Goal: Transaction & Acquisition: Purchase product/service

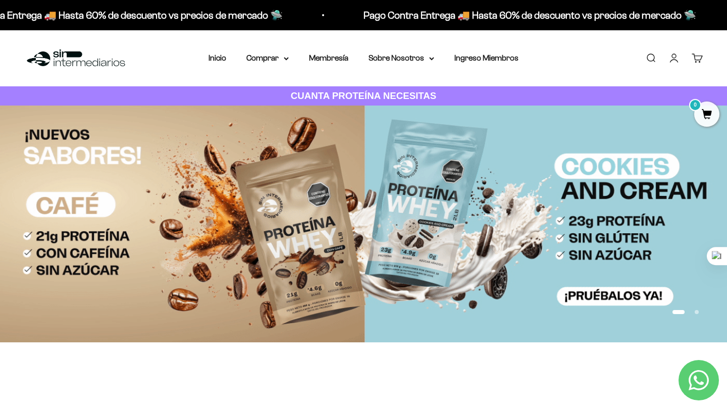
click at [668, 57] on link "Iniciar sesión" at bounding box center [673, 57] width 11 height 11
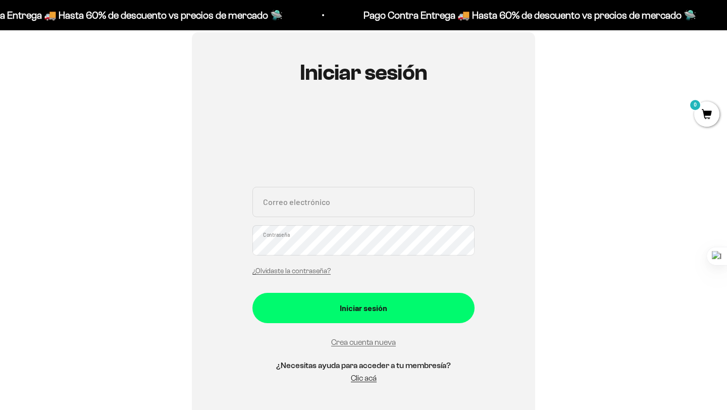
scroll to position [102, 0]
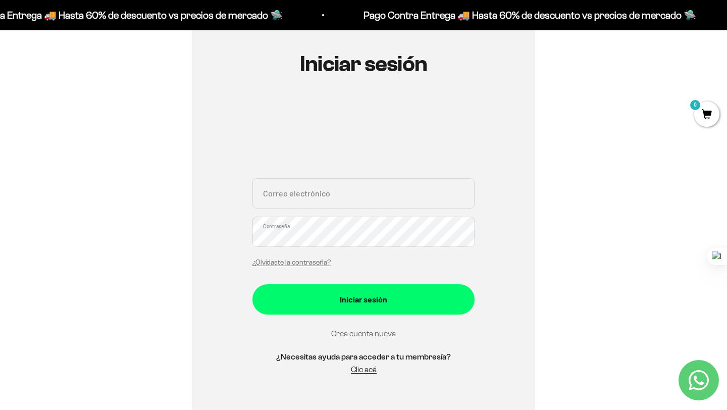
click at [372, 333] on link "Crea cuenta nueva" at bounding box center [363, 333] width 65 height 9
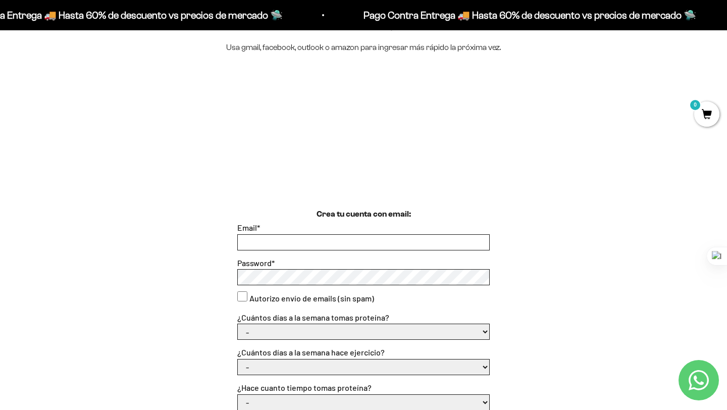
scroll to position [153, 0]
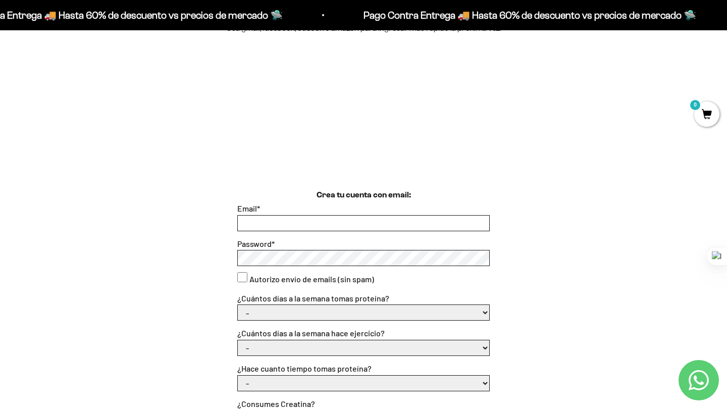
click at [300, 224] on input "Email *" at bounding box center [363, 222] width 251 height 15
type input "Mmorales1708@gmail.com"
click at [132, 278] on div "Crea tu cuenta con email: Email * Mmorales1708@gmail.com Password * Autorizo en…" at bounding box center [363, 378] width 678 height 379
click at [256, 318] on select "- 1 o 2 3 a 5 6 o 7" at bounding box center [363, 312] width 251 height 15
select select "3 a 5"
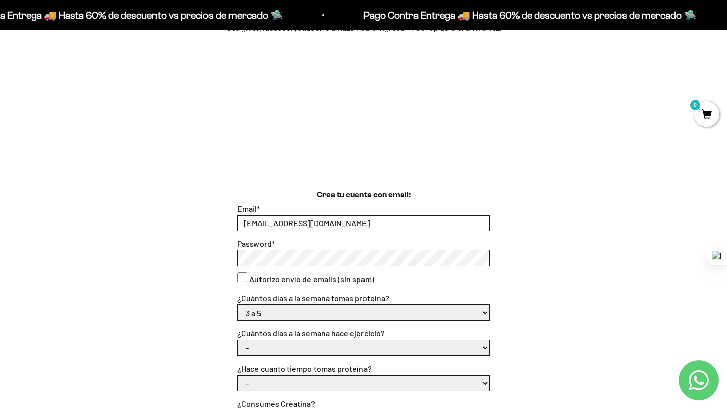
click at [238, 305] on select "- 1 o 2 3 a 5 6 o 7" at bounding box center [363, 312] width 251 height 15
click at [264, 380] on select "- Apenas estoy empezando Menos de 6 meses Más de 6 meses Hace más de un año" at bounding box center [363, 382] width 251 height 15
select select "Apenas estoy empezando"
click at [238, 375] on select "- Apenas estoy empezando Menos de 6 meses Más de 6 meses Hace más de un año" at bounding box center [363, 382] width 251 height 15
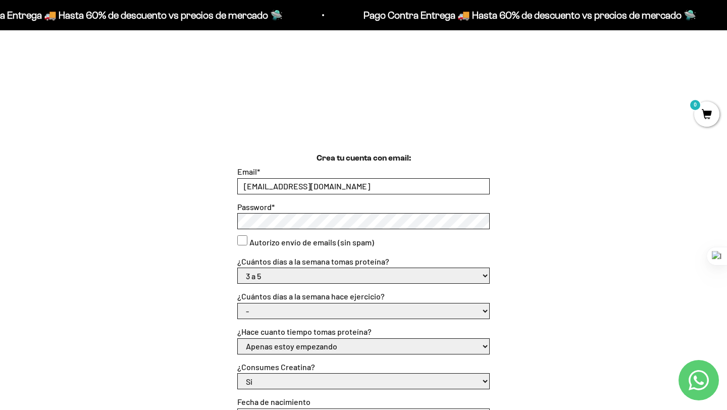
scroll to position [191, 0]
click at [278, 301] on div "¿Cuántos días a la semana hace ejercicio? - No hago 1 a 2 días 3 a 5 días 6 o 7…" at bounding box center [363, 303] width 252 height 29
click at [279, 304] on select "- No hago 1 a 2 días 3 a 5 días 6 o 7 días" at bounding box center [363, 310] width 251 height 15
select select "1 a 2 días"
click at [238, 303] on select "- No hago 1 a 2 días 3 a 5 días 6 o 7 días" at bounding box center [363, 310] width 251 height 15
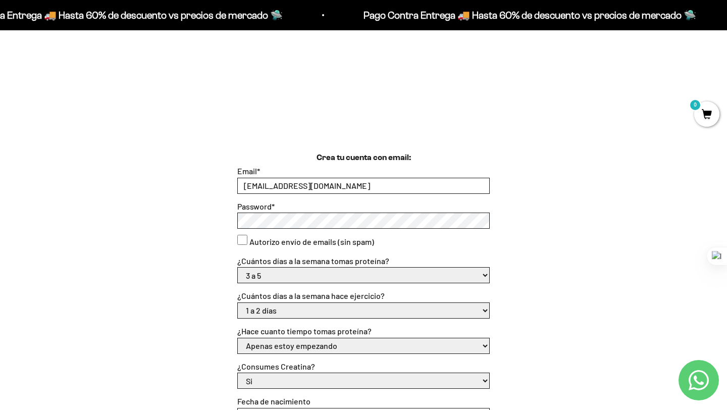
click at [284, 276] on select "- 1 o 2 3 a 5 6 o 7" at bounding box center [363, 274] width 251 height 15
select select "1 o 2"
click at [238, 267] on select "- 1 o 2 3 a 5 6 o 7" at bounding box center [363, 274] width 251 height 15
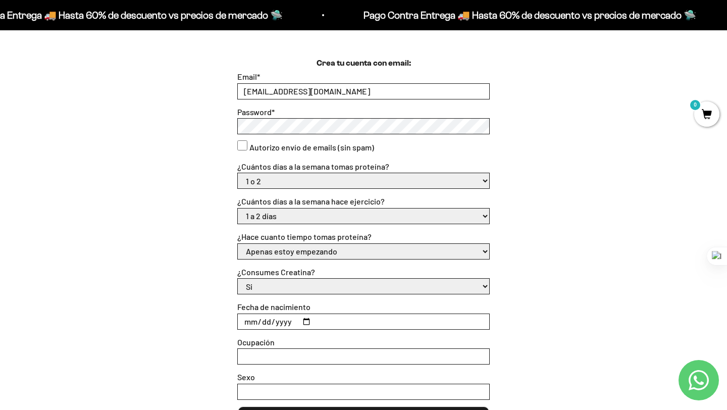
scroll to position [290, 0]
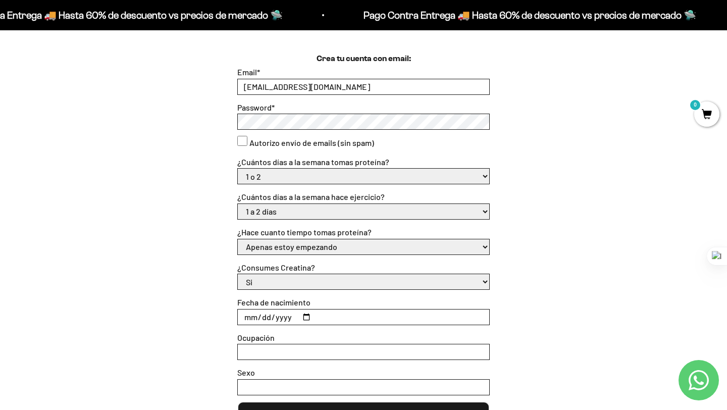
click at [268, 283] on select "Si No" at bounding box center [363, 281] width 251 height 15
click at [238, 274] on select "Si No" at bounding box center [363, 281] width 251 height 15
click at [307, 313] on input "Fecha de nacimiento" at bounding box center [363, 316] width 251 height 15
type input "1975-03-02"
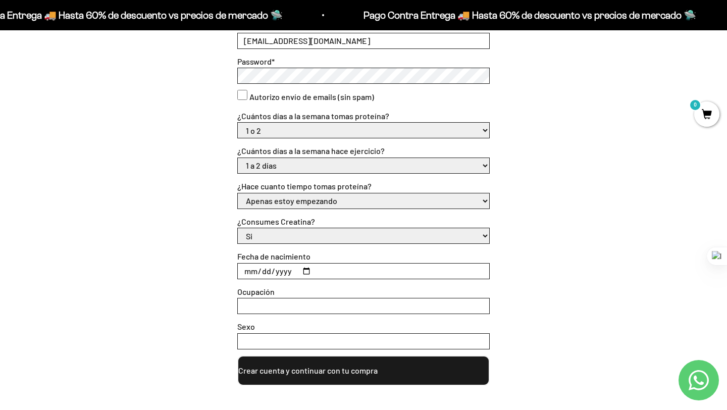
scroll to position [341, 0]
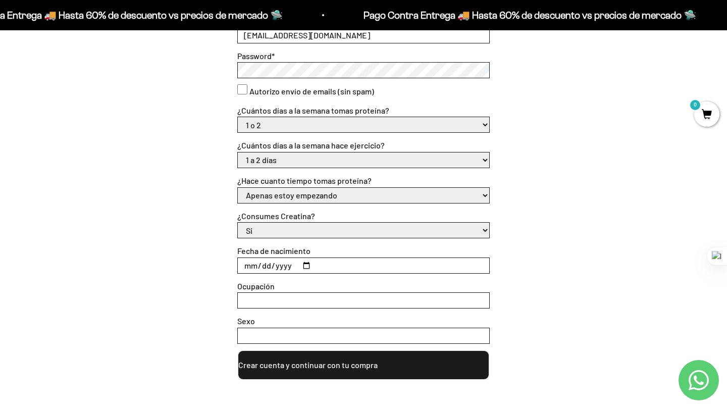
click at [302, 297] on input "Ocupación" at bounding box center [363, 300] width 251 height 15
click at [267, 300] on input "Ocupación" at bounding box center [363, 300] width 251 height 15
type input "Trabajo"
click at [264, 336] on input "Sexo" at bounding box center [363, 335] width 251 height 15
type input "Femenino"
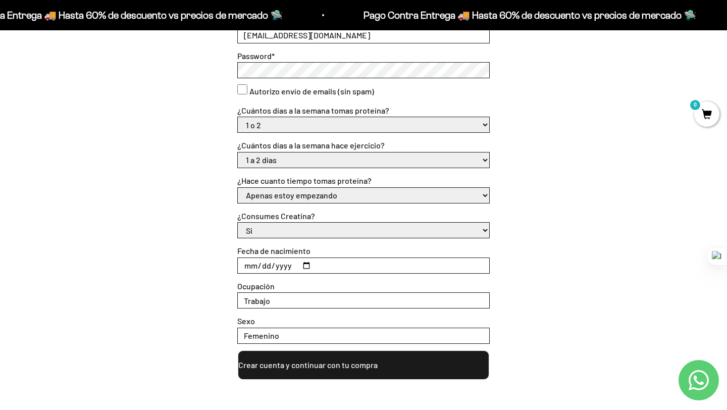
click at [332, 370] on button "Crear cuenta y continuar con tu compra" at bounding box center [363, 365] width 252 height 30
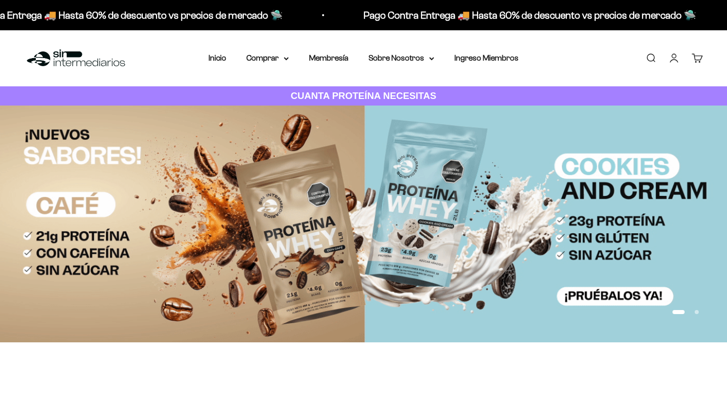
click at [675, 55] on link "Cuenta" at bounding box center [673, 57] width 11 height 11
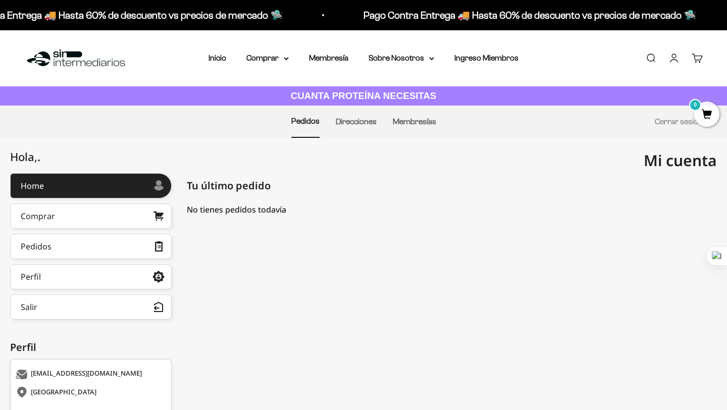
click at [674, 58] on link "Cuenta" at bounding box center [673, 57] width 11 height 11
click at [115, 222] on link "Comprar" at bounding box center [90, 215] width 161 height 25
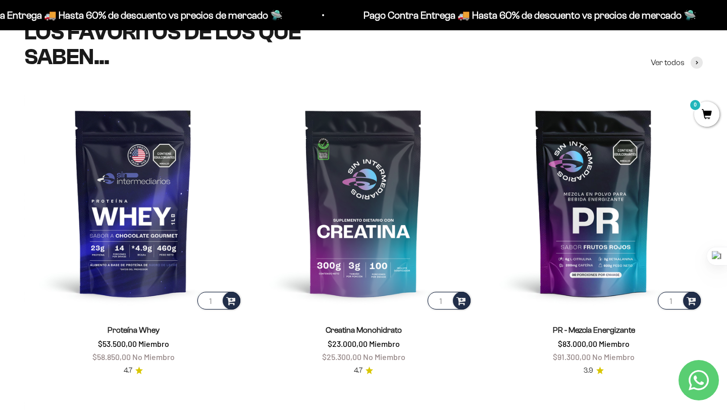
scroll to position [369, 0]
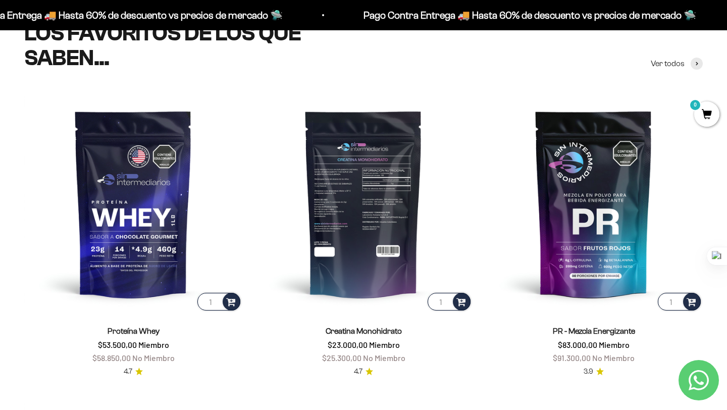
click at [366, 256] on img at bounding box center [363, 203] width 218 height 218
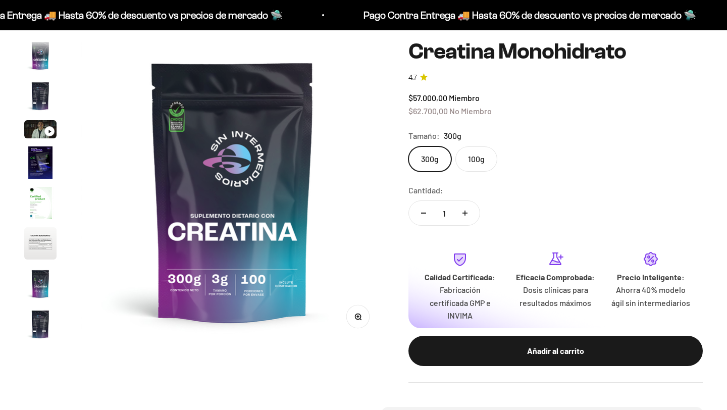
scroll to position [41, 0]
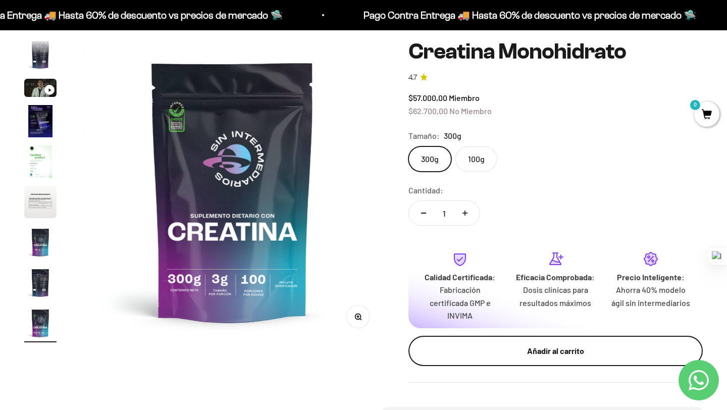
click at [572, 349] on div "Añadir al carrito" at bounding box center [555, 350] width 254 height 13
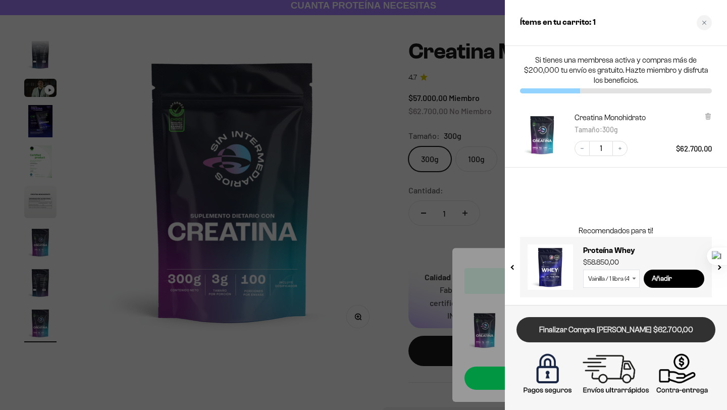
click at [627, 335] on link "Finalizar Compra Segura $62.700,00" at bounding box center [615, 330] width 199 height 26
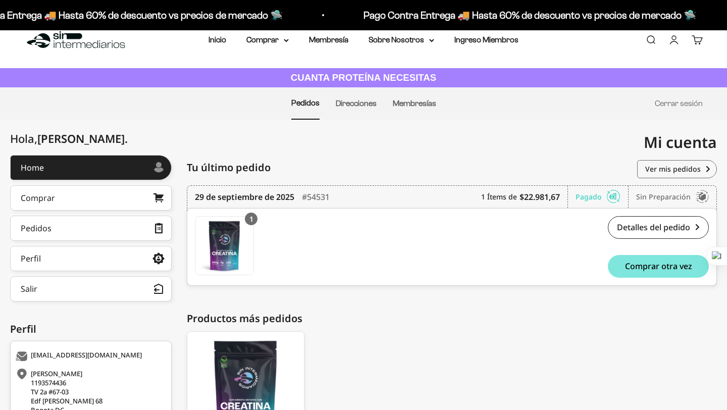
scroll to position [14, 0]
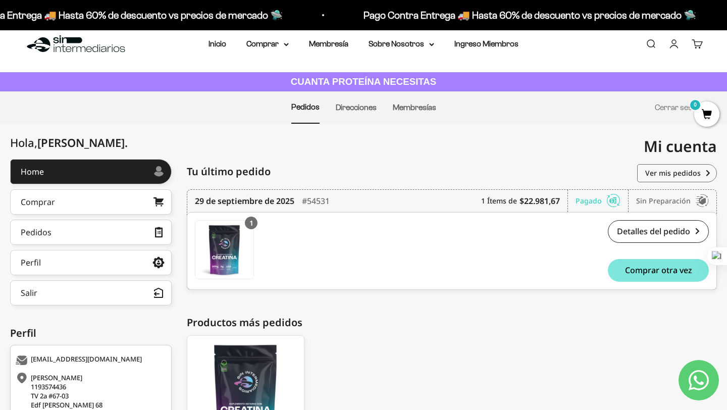
click at [674, 44] on link "Cuenta" at bounding box center [673, 43] width 11 height 11
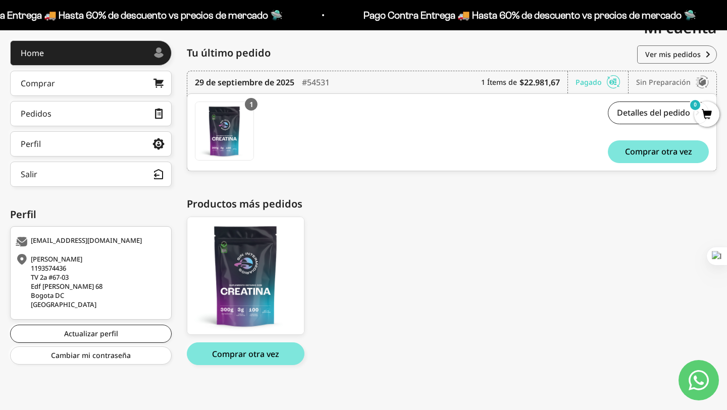
scroll to position [136, 0]
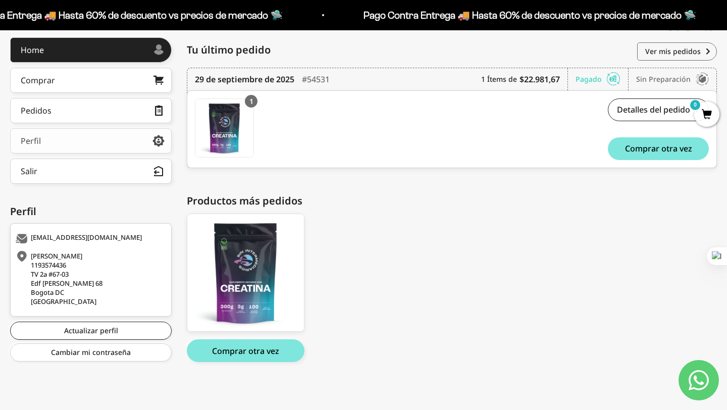
click at [122, 143] on link "Perfil" at bounding box center [90, 140] width 161 height 25
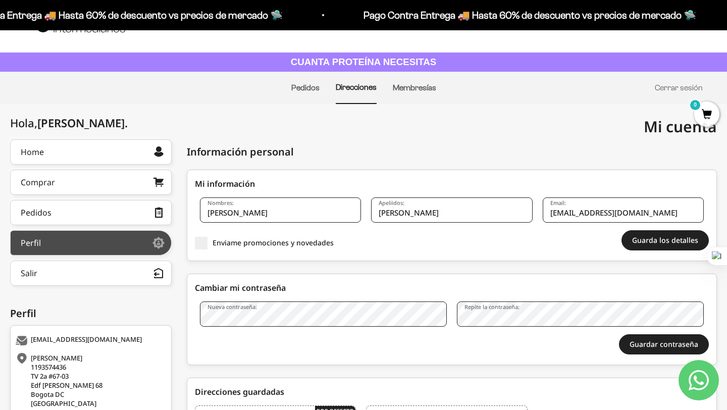
scroll to position [9, 0]
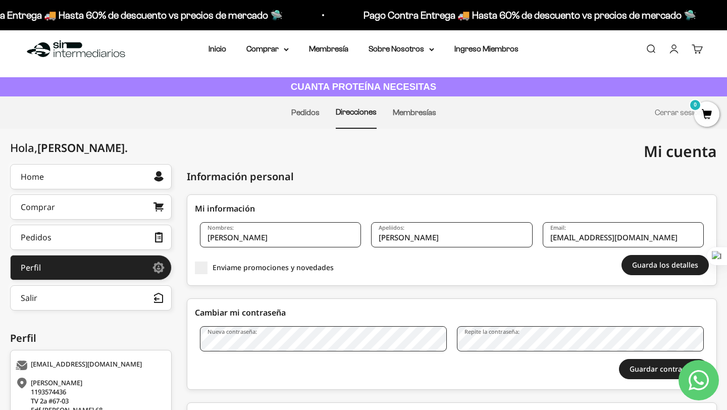
click at [674, 49] on link "Cuenta" at bounding box center [673, 48] width 11 height 11
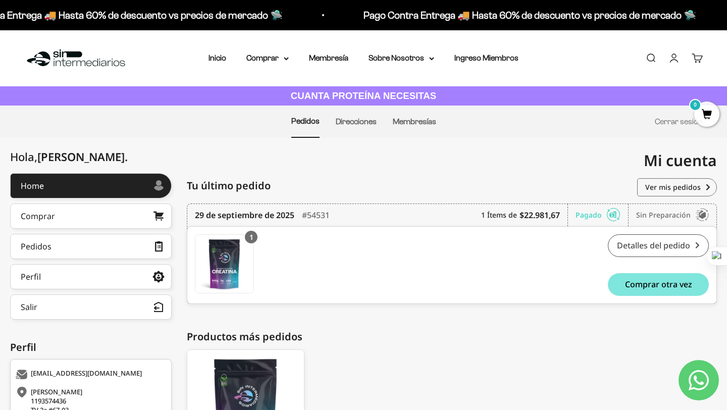
click at [621, 241] on link "Detalles del pedido" at bounding box center [658, 245] width 101 height 23
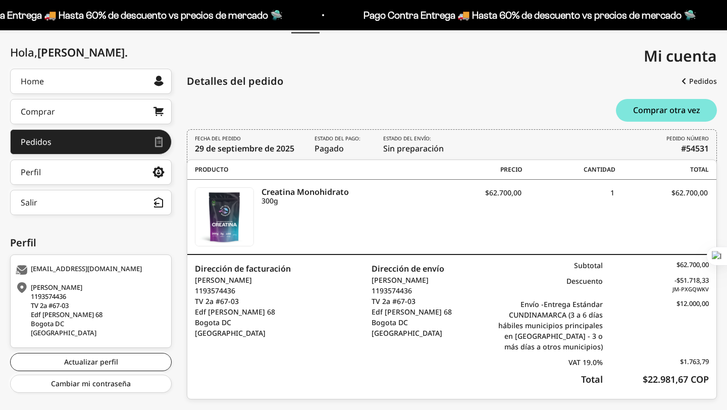
scroll to position [127, 0]
